Goal: Task Accomplishment & Management: Use online tool/utility

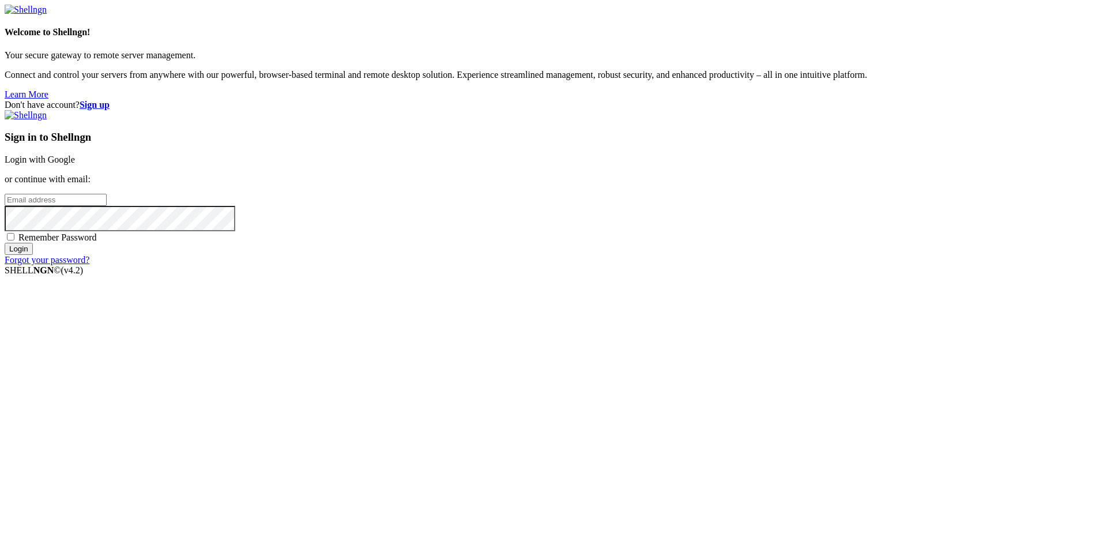
click at [75, 164] on link "Login with Google" at bounding box center [40, 160] width 70 height 10
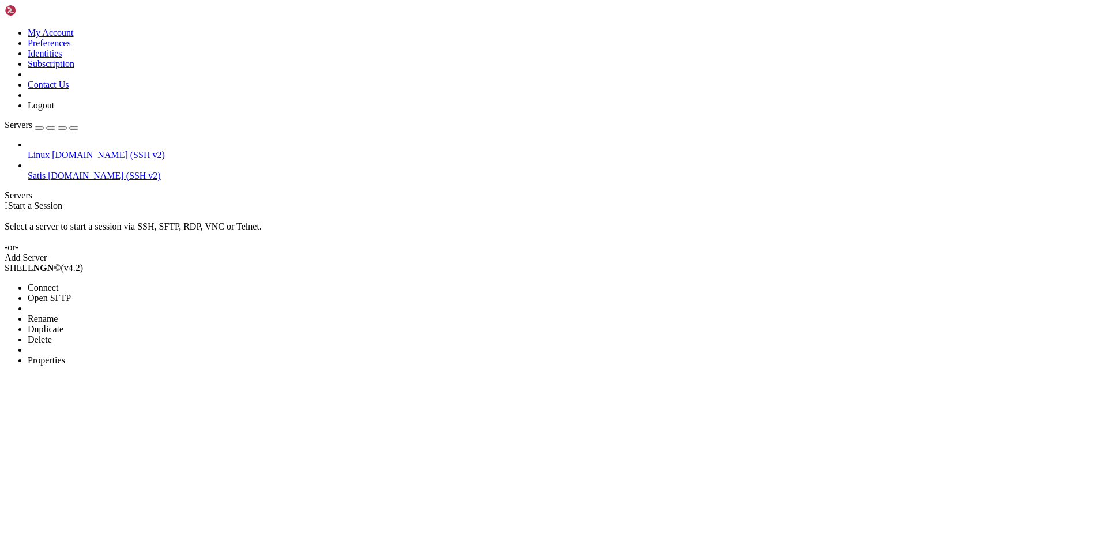
click at [71, 293] on span "Open SFTP" at bounding box center [49, 298] width 43 height 10
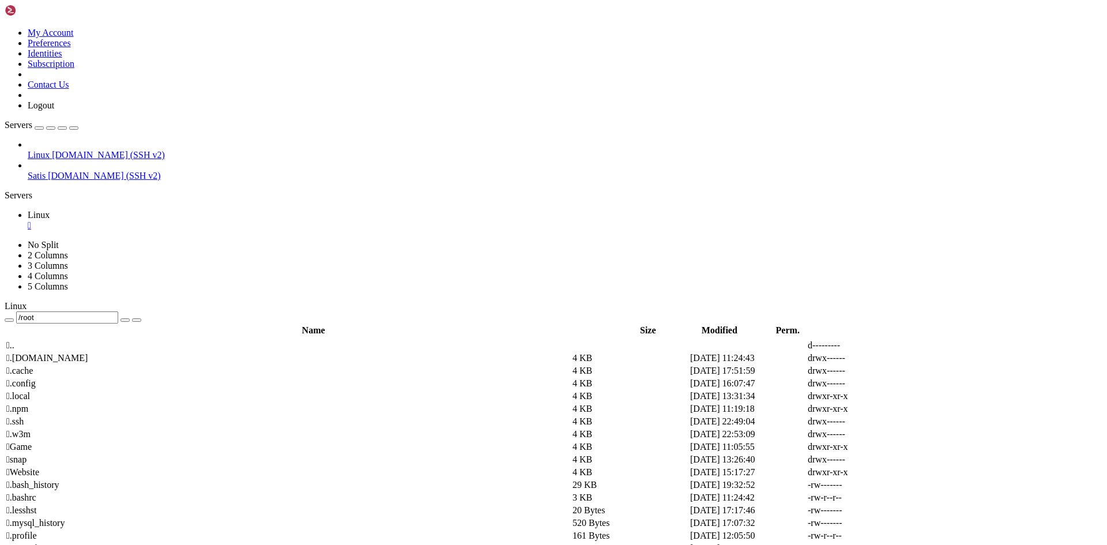
drag, startPoint x: 228, startPoint y: 39, endPoint x: 179, endPoint y: 41, distance: 49.0
click at [118, 311] on input "/root" at bounding box center [67, 317] width 102 height 12
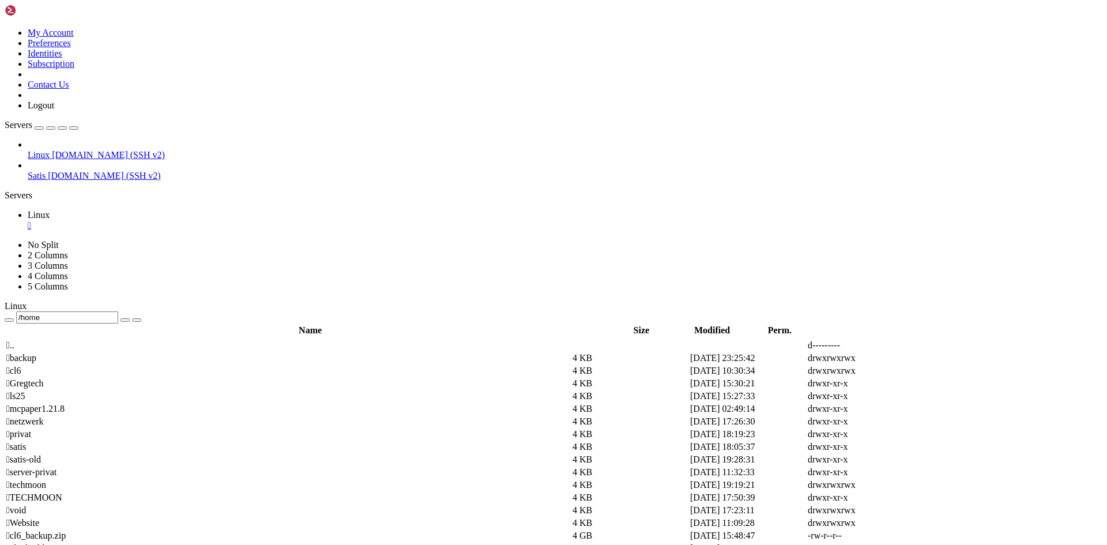
drag, startPoint x: 10, startPoint y: 209, endPoint x: 125, endPoint y: 206, distance: 114.2
click at [12, 181] on div "Linux [DOMAIN_NAME] (SSH v2) Satis [DOMAIN_NAME] (SSH v2)" at bounding box center [554, 161] width 1098 height 42
click at [43, 378] on span " Gregtech" at bounding box center [24, 383] width 37 height 10
click at [213, 530] on td " mods" at bounding box center [288, 536] width 565 height 12
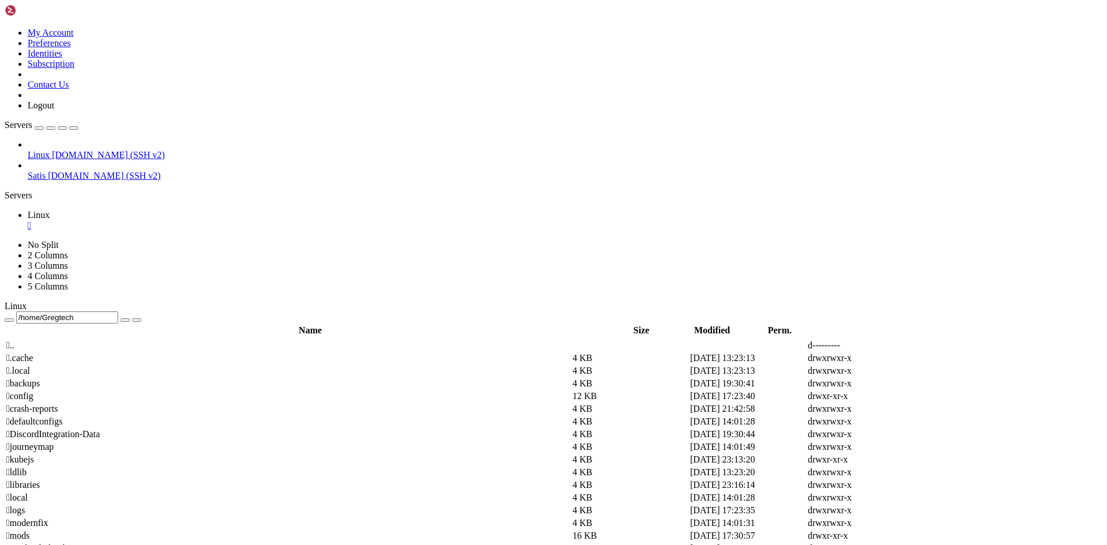
click at [213, 530] on td " mods" at bounding box center [288, 536] width 565 height 12
type input "/home/Gregtech/mods"
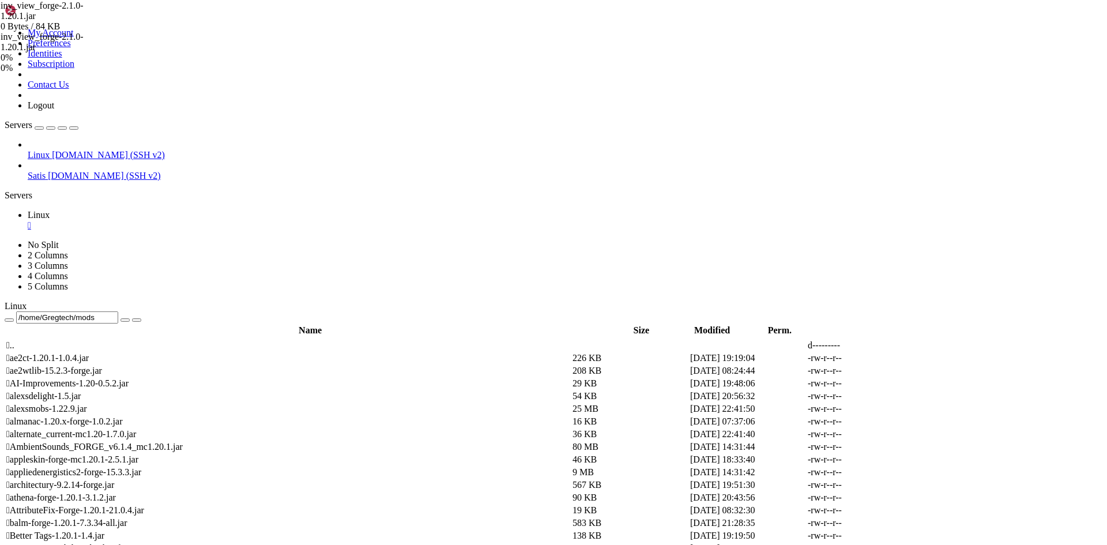
click at [1074, 219] on div "inv_view_forge-2.1.0-1.20.1.jar 0 Bytes / 84 KB inv_view_forge-2.1.0-1.20.1.jar…" at bounding box center [553, 272] width 1107 height 545
